Goal: Navigation & Orientation: Find specific page/section

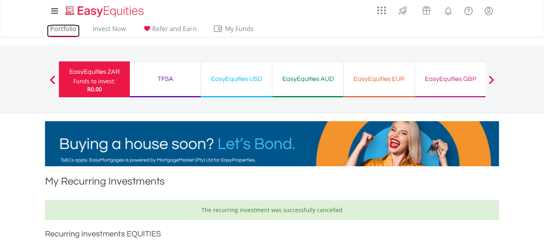
click at [61, 27] on link "Portfolio" at bounding box center [63, 31] width 33 height 12
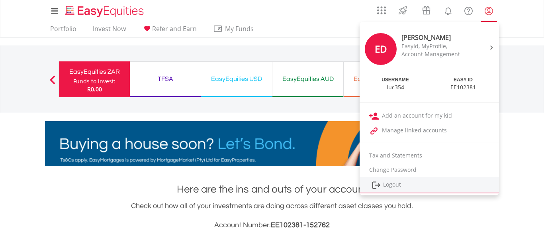
scroll to position [76, 151]
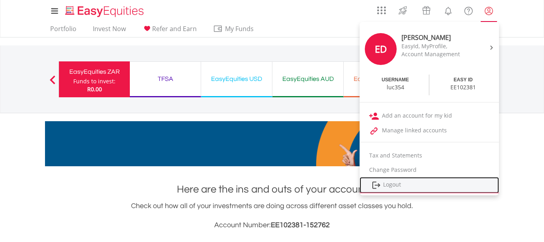
click at [393, 182] on link "Logout" at bounding box center [429, 185] width 139 height 16
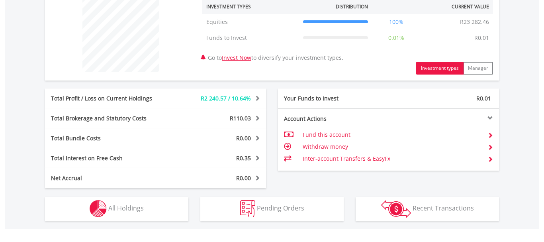
scroll to position [317, 0]
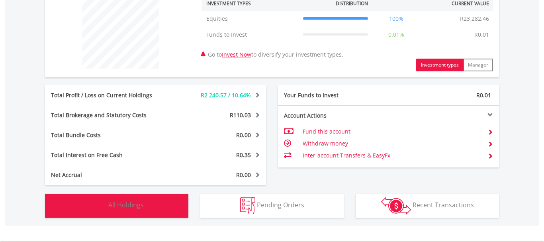
click at [107, 205] on button "Holdings All Holdings" at bounding box center [116, 206] width 143 height 24
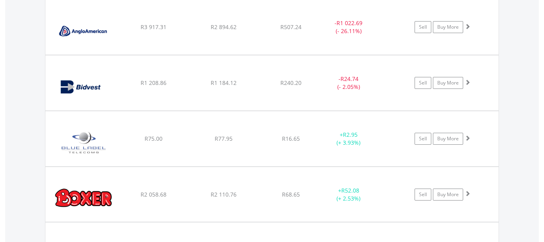
scroll to position [683, 0]
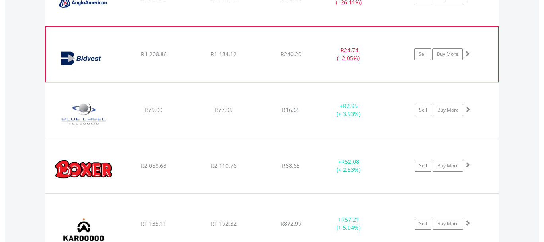
click at [468, 54] on span at bounding box center [467, 54] width 6 height 6
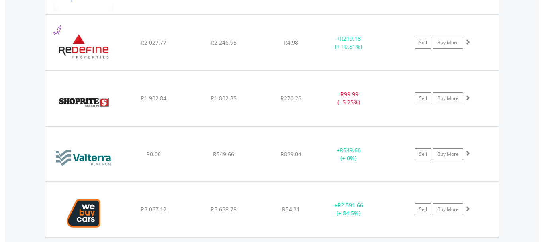
scroll to position [1218, 0]
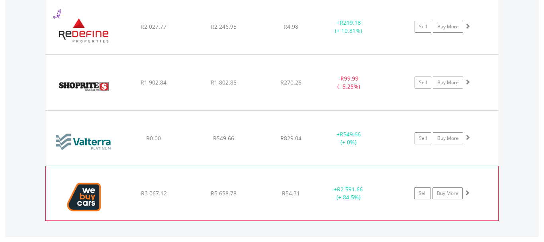
click at [468, 194] on span at bounding box center [467, 193] width 6 height 6
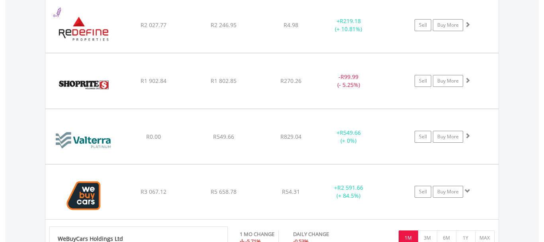
scroll to position [1213, 0]
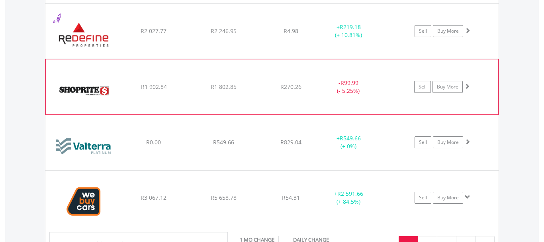
click at [468, 84] on span at bounding box center [467, 86] width 6 height 6
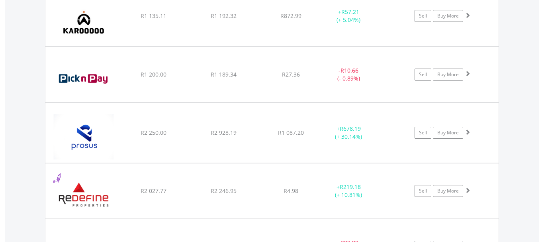
scroll to position [1038, 0]
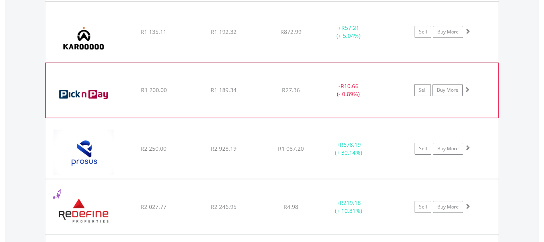
click at [467, 88] on span at bounding box center [467, 89] width 6 height 6
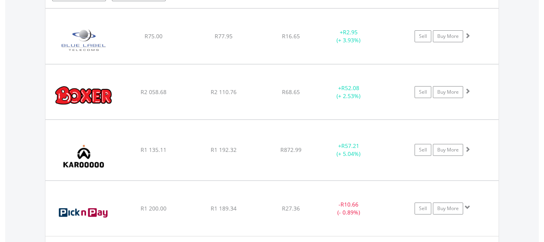
scroll to position [895, 0]
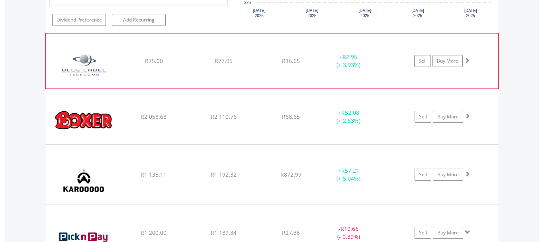
click at [467, 60] on span at bounding box center [467, 60] width 6 height 6
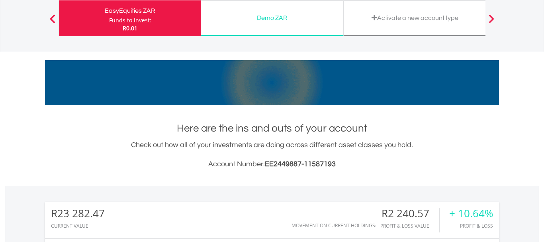
scroll to position [0, 0]
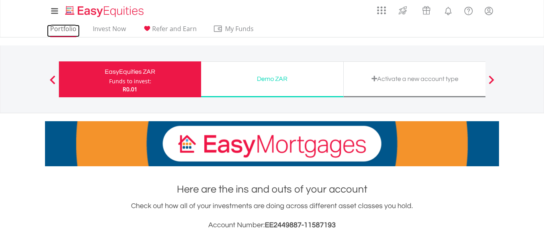
click at [60, 30] on link "Portfolio" at bounding box center [63, 31] width 33 height 12
